Goal: Use online tool/utility: Utilize a website feature to perform a specific function

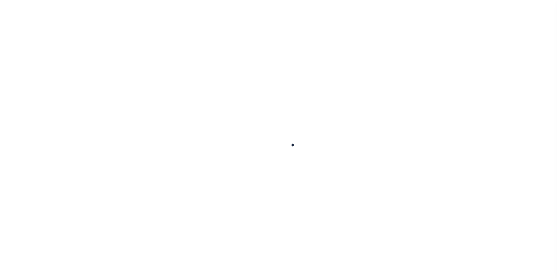
scroll to position [6, 0]
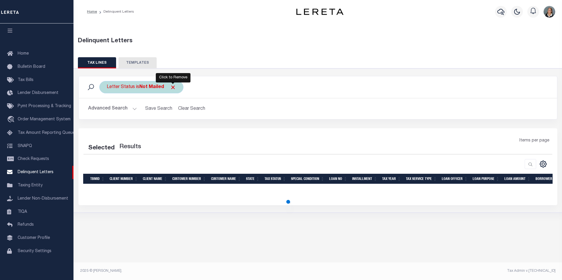
click at [172, 88] on span "Click to Remove" at bounding box center [173, 87] width 6 height 6
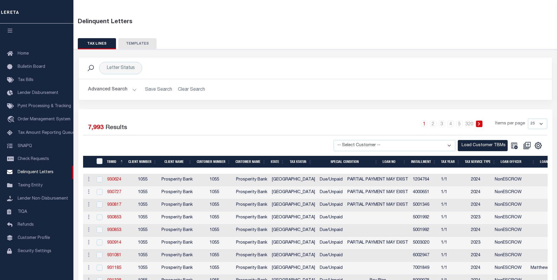
scroll to position [29, 0]
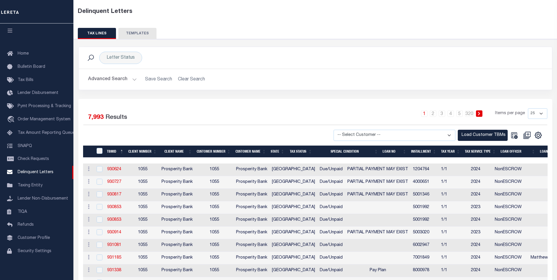
click at [132, 81] on button "Advanced Search" at bounding box center [112, 79] width 49 height 11
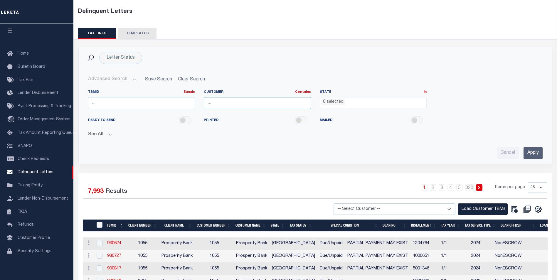
click at [267, 104] on input "text" at bounding box center [257, 103] width 107 height 12
type input "Prosperity"
click at [532, 149] on input "Apply" at bounding box center [533, 153] width 19 height 12
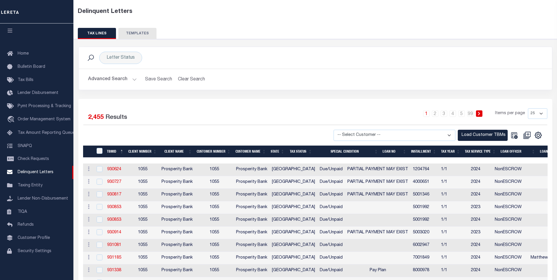
click at [446, 136] on select "-- Select Customer -- Accumatch - Refunds All In Credit Union Amarillo National…" at bounding box center [395, 135] width 122 height 11
select select "1055"
click at [339, 130] on select "-- Select Customer -- Accumatch - Refunds All In Credit Union Amarillo National…" at bounding box center [395, 135] width 122 height 11
click at [476, 137] on button "Load Customer TBMs" at bounding box center [483, 135] width 50 height 11
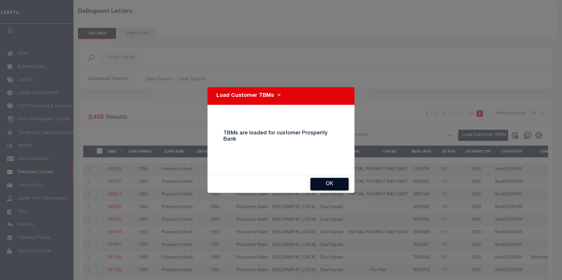
click at [333, 182] on button "Ok" at bounding box center [329, 184] width 38 height 13
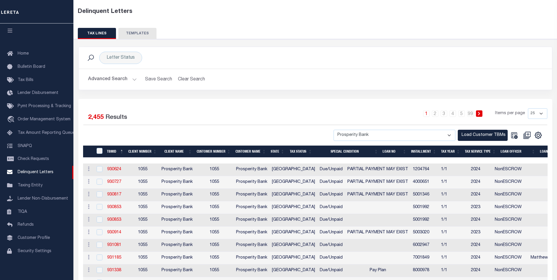
click at [133, 79] on button "Advanced Search" at bounding box center [112, 79] width 49 height 11
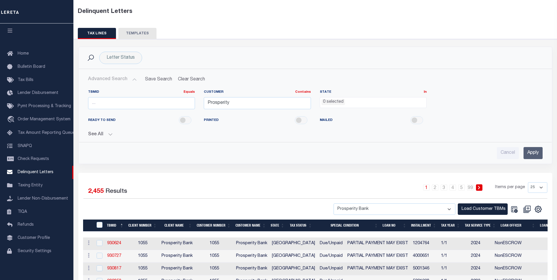
click at [532, 156] on input "Apply" at bounding box center [533, 153] width 19 height 12
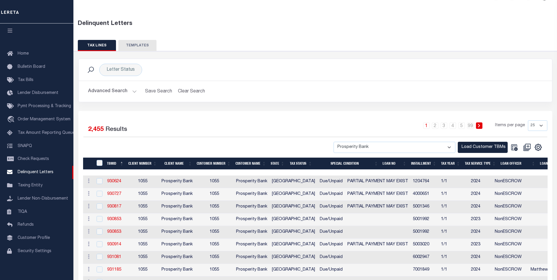
scroll to position [0, 0]
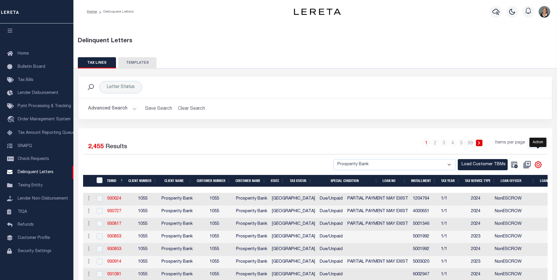
click at [541, 166] on icon "" at bounding box center [539, 165] width 8 height 8
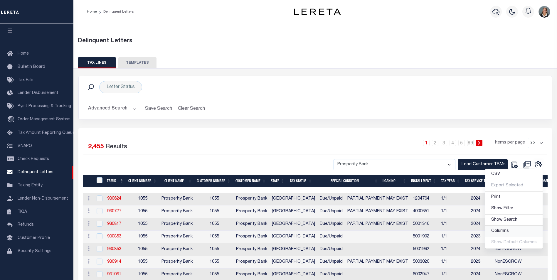
click at [516, 233] on link "Columns" at bounding box center [514, 231] width 57 height 11
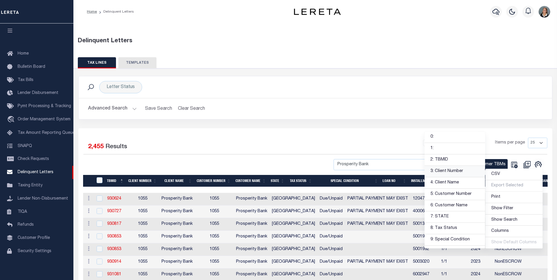
click at [462, 176] on link "3: Client Number" at bounding box center [455, 171] width 61 height 11
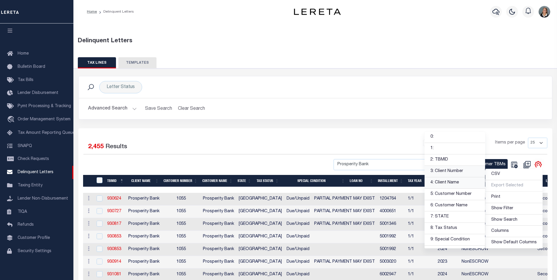
click at [462, 187] on link "4: Client Name" at bounding box center [455, 182] width 61 height 11
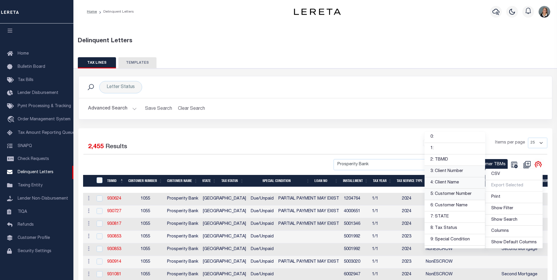
click at [461, 193] on link "5: Customer Number" at bounding box center [455, 194] width 61 height 11
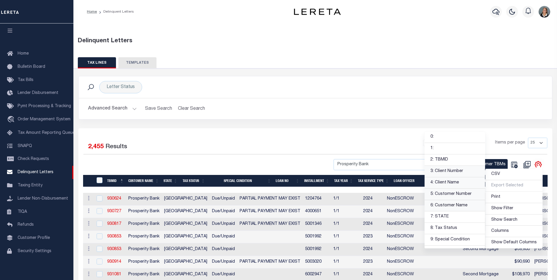
click at [462, 204] on link "6: Customer Name" at bounding box center [455, 205] width 61 height 11
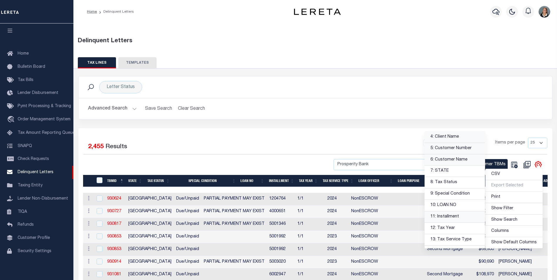
scroll to position [59, 0]
click at [459, 168] on link "8: Tax Status" at bounding box center [455, 169] width 61 height 11
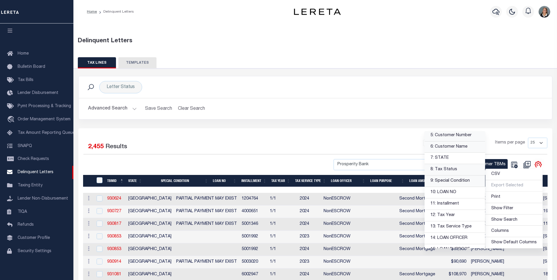
click at [467, 181] on link "9: Special Condition" at bounding box center [455, 181] width 61 height 11
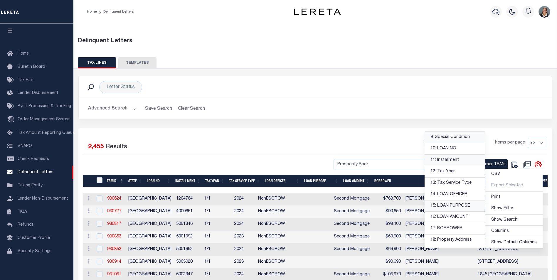
scroll to position [118, 0]
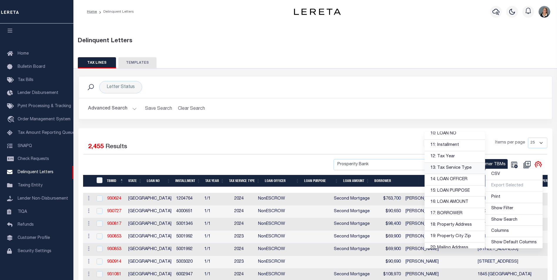
click at [458, 169] on link "13: Tax Service Type" at bounding box center [455, 168] width 61 height 11
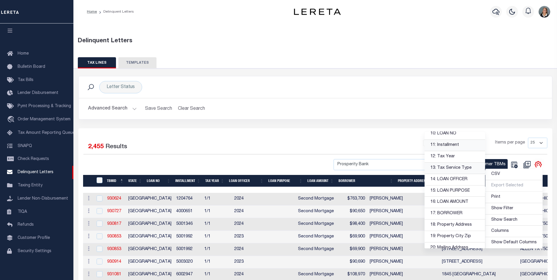
click at [460, 148] on link "11: Installment" at bounding box center [455, 145] width 61 height 11
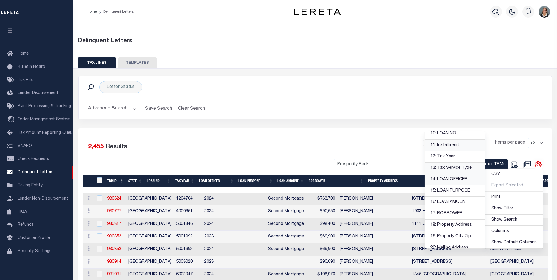
click at [458, 180] on link "14: LOAN OFFICER" at bounding box center [455, 179] width 61 height 11
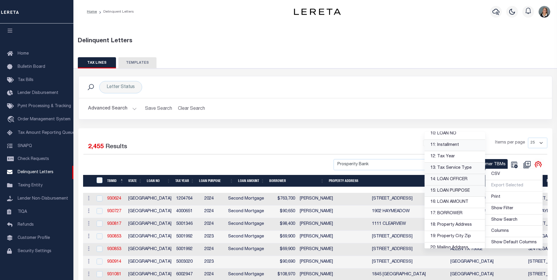
click at [458, 190] on link "15: LOAN PURPOSE" at bounding box center [455, 191] width 61 height 11
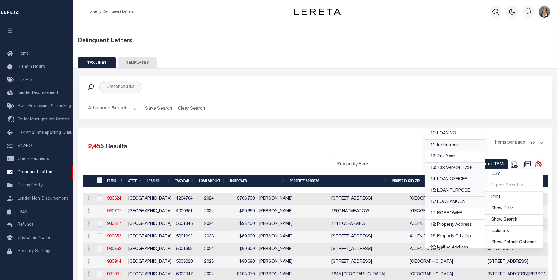
click at [457, 202] on link "16: LOAN AMOUNT" at bounding box center [455, 202] width 61 height 11
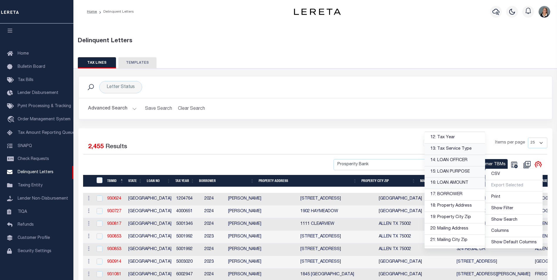
scroll to position [147, 0]
click at [456, 197] on link "18: Property Address" at bounding box center [455, 195] width 61 height 11
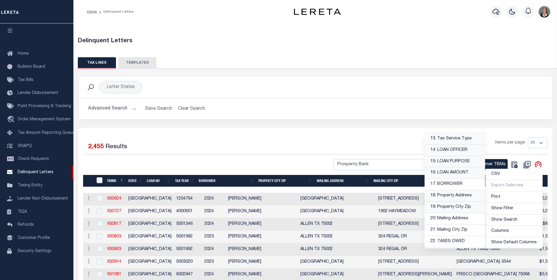
click at [455, 208] on link "19: Property City Zip" at bounding box center [455, 207] width 61 height 11
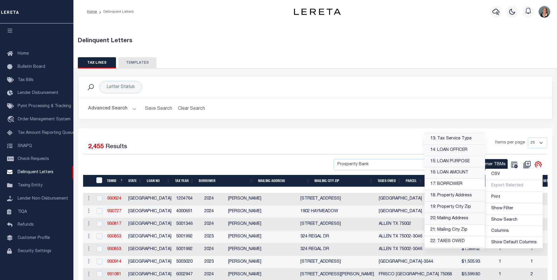
click at [454, 217] on link "20: Mailing Address" at bounding box center [455, 218] width 61 height 11
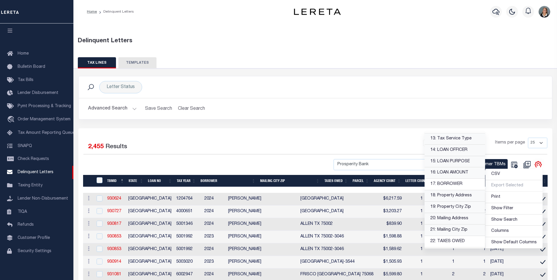
click at [453, 231] on link "21: Mailing City Zip" at bounding box center [455, 230] width 61 height 11
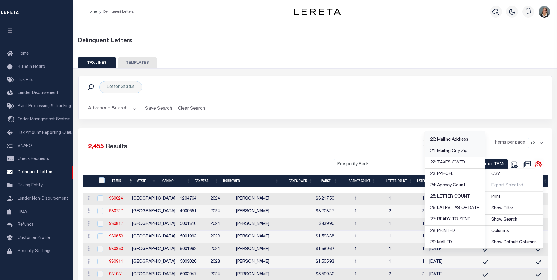
scroll to position [226, 0]
click at [343, 139] on div "1 2 3 4 5 … 99 Items per page 25 50 100 500 1000" at bounding box center [375, 145] width 346 height 15
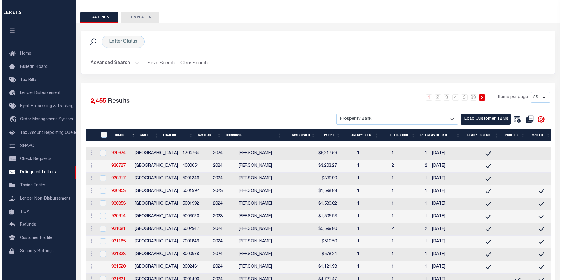
scroll to position [59, 0]
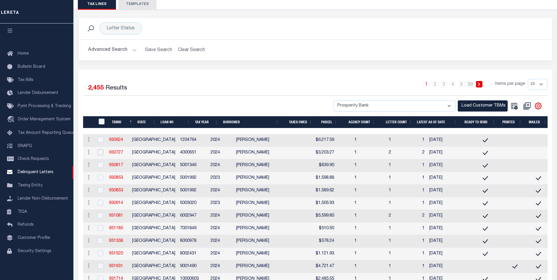
click at [103, 152] on input "checkbox" at bounding box center [101, 153] width 6 height 6
checkbox input "true"
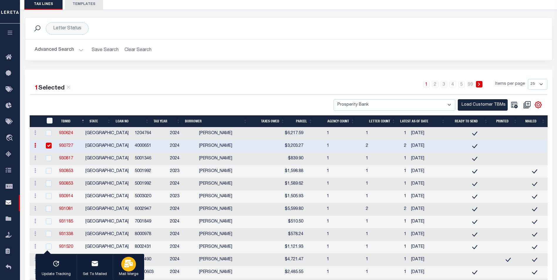
click at [133, 259] on button "Mail Merge" at bounding box center [128, 267] width 31 height 26
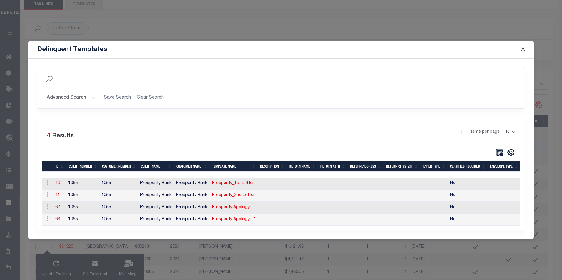
click at [58, 182] on link "40" at bounding box center [57, 183] width 5 height 4
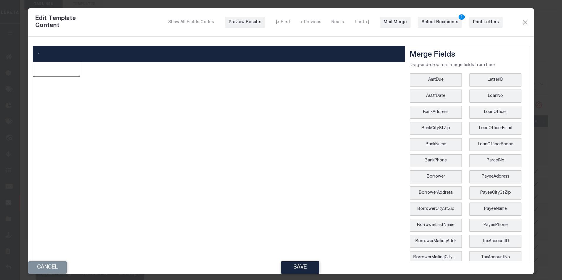
type textarea "<p style="text-align: center;"><img style="float: left;" src="data:image/png;ba…"
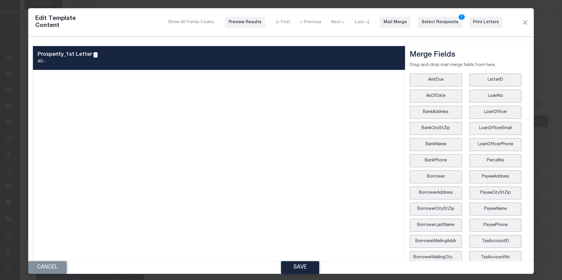
scroll to position [0, 0]
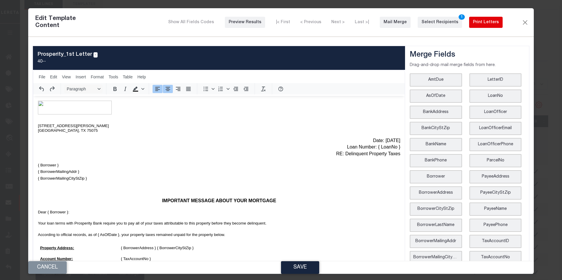
click at [483, 25] on div "Print Letters" at bounding box center [486, 22] width 26 height 6
